Goal: Go to known website: Access a specific website the user already knows

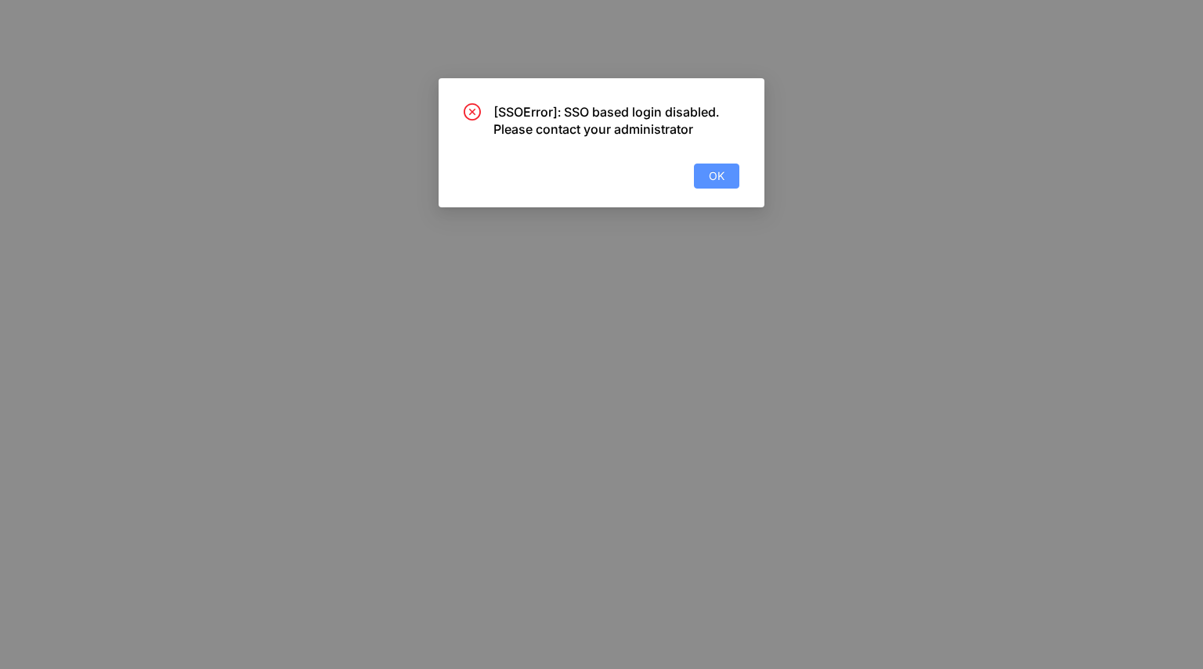
click at [721, 186] on button "OK" at bounding box center [716, 176] width 45 height 25
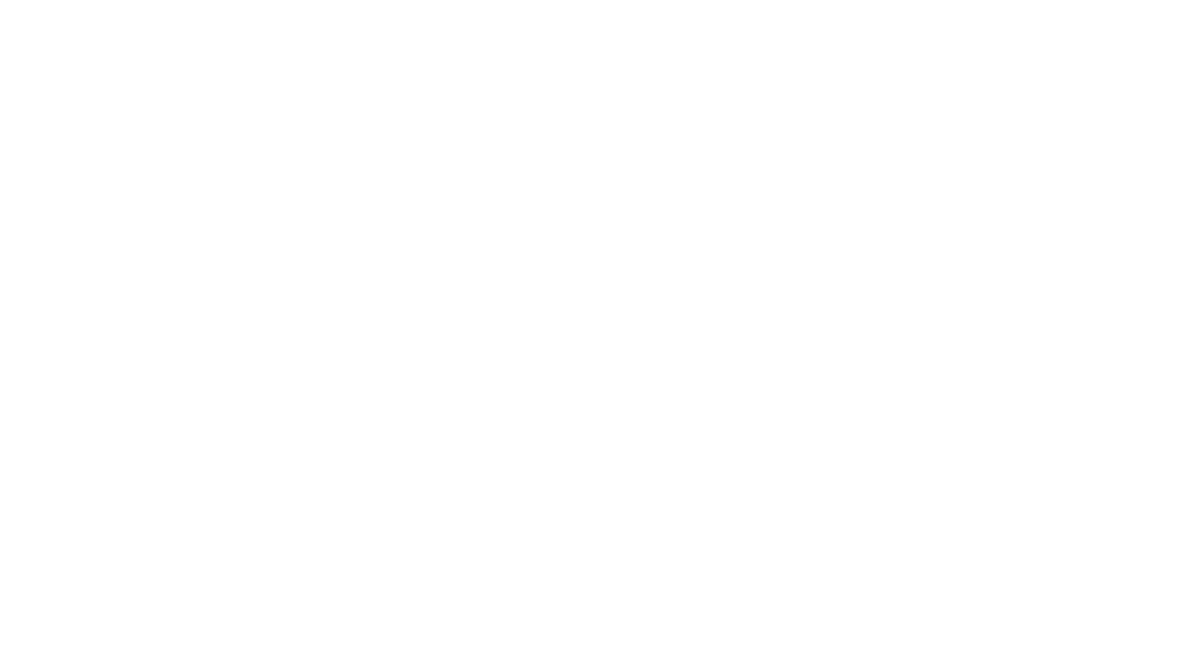
click at [721, 186] on div at bounding box center [601, 334] width 1203 height 669
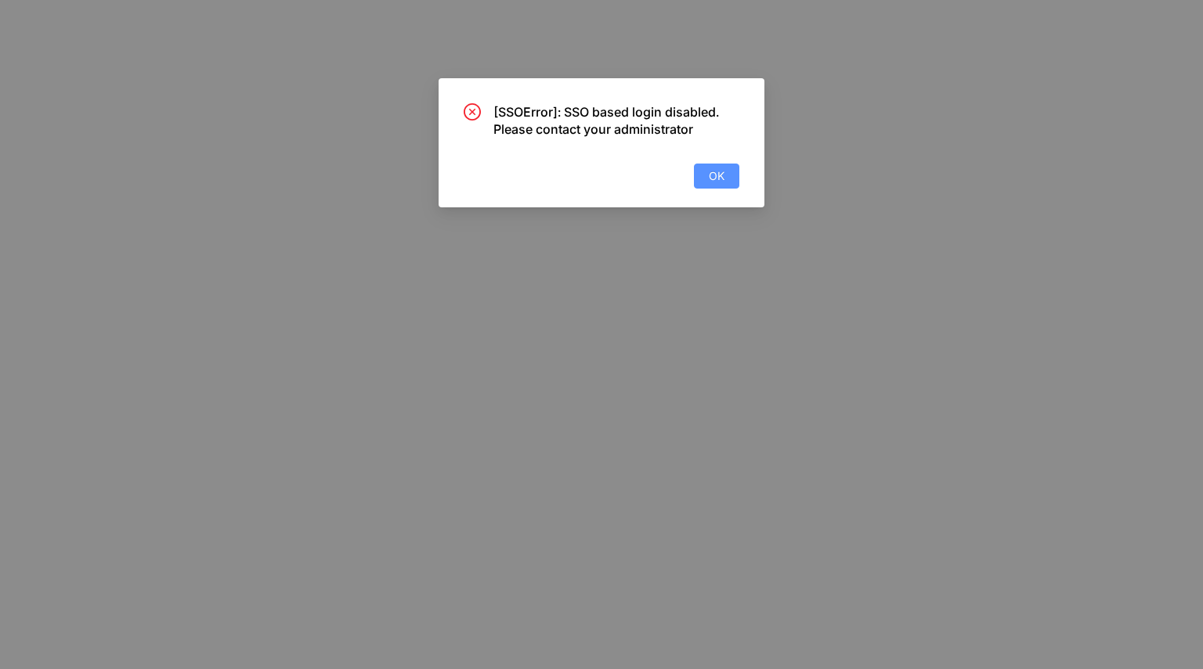
click at [717, 181] on span "OK" at bounding box center [717, 176] width 16 height 17
